Goal: Navigation & Orientation: Find specific page/section

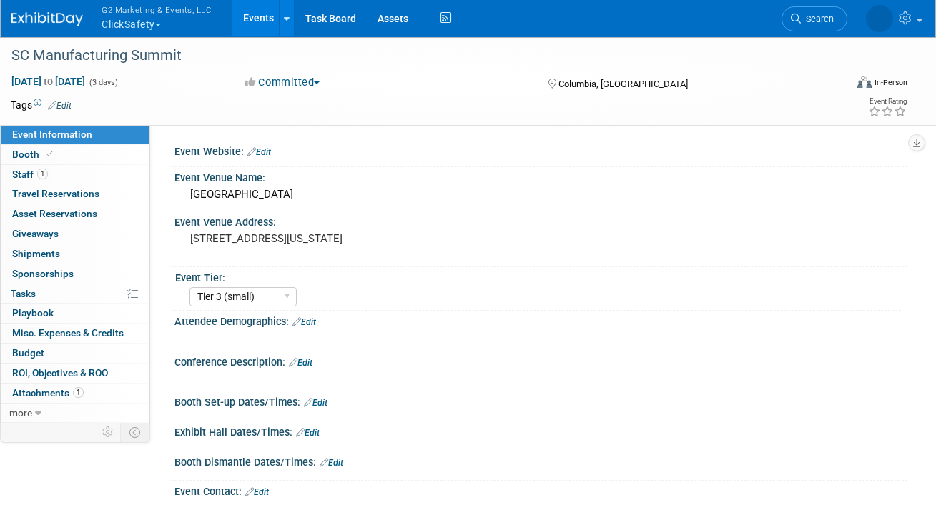
select select "Tier 3 (small)"
click at [151, 27] on button "G2 Marketing & Events, LLC ClickSafety" at bounding box center [164, 18] width 129 height 37
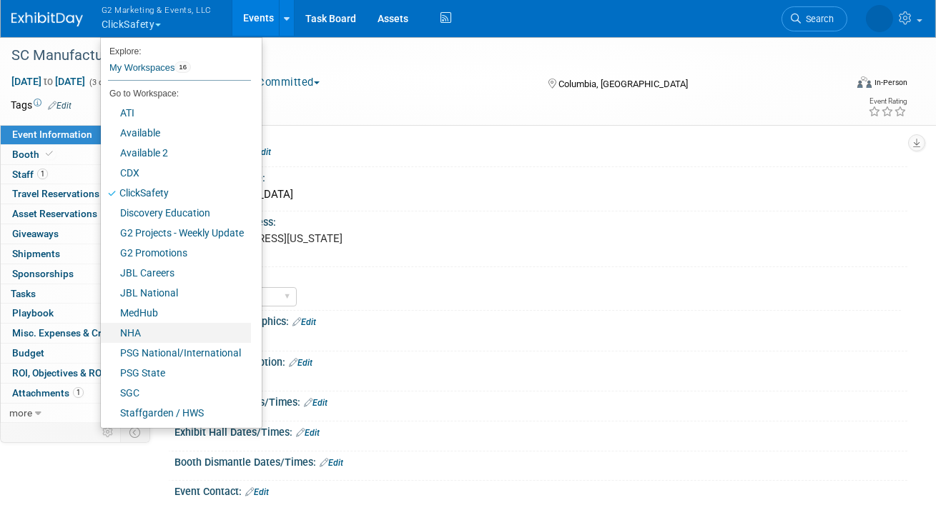
click at [137, 332] on link "NHA" at bounding box center [176, 333] width 150 height 20
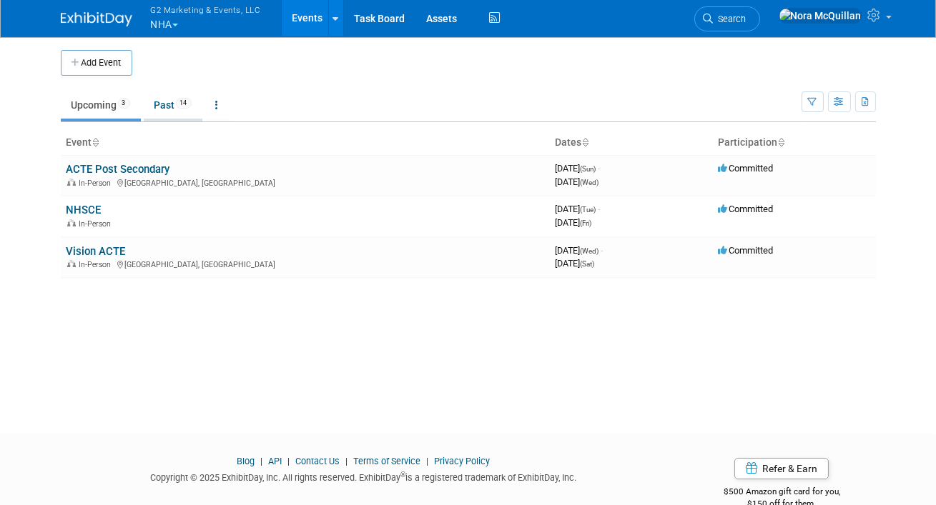
click at [159, 99] on link "Past 14" at bounding box center [173, 104] width 59 height 27
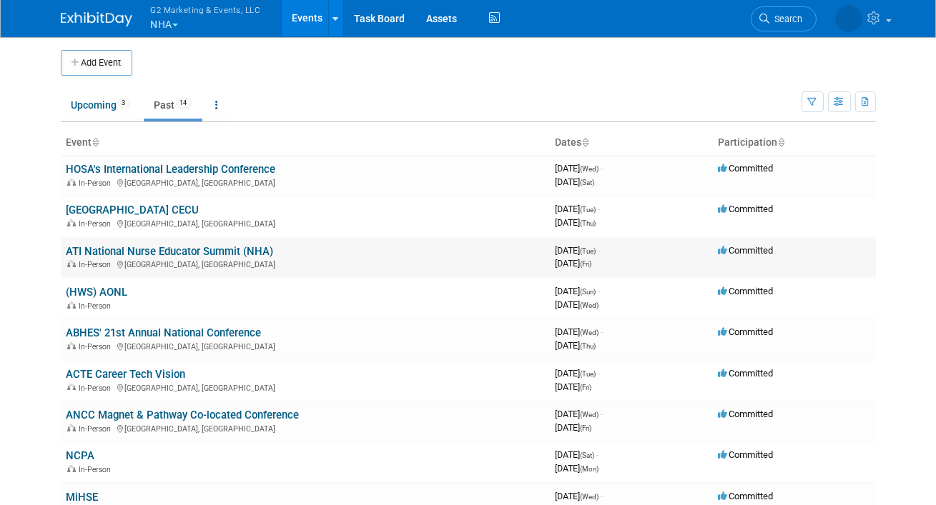
click at [128, 246] on link "ATI National Nurse Educator Summit (NHA)" at bounding box center [169, 251] width 207 height 13
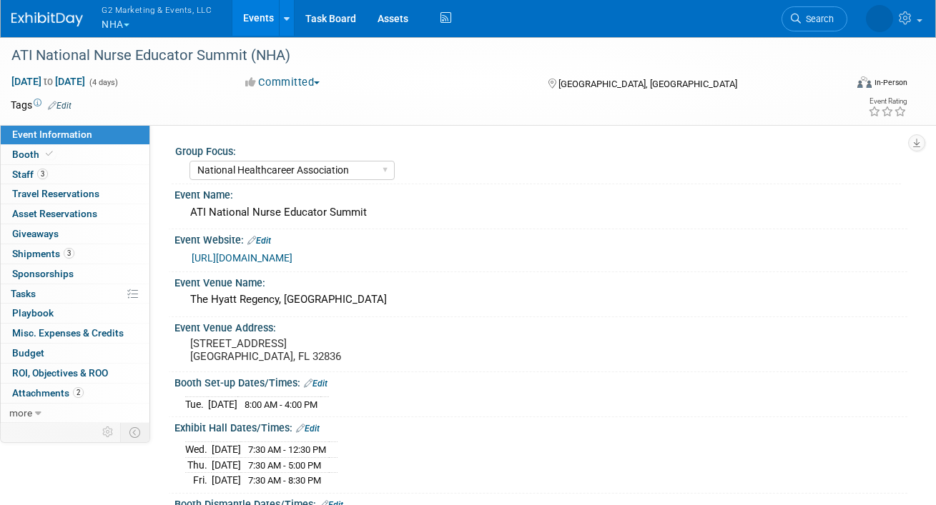
select select "National Healthcareer Association"
select select "Show Rented App"
click at [248, 21] on link "Events" at bounding box center [258, 18] width 52 height 36
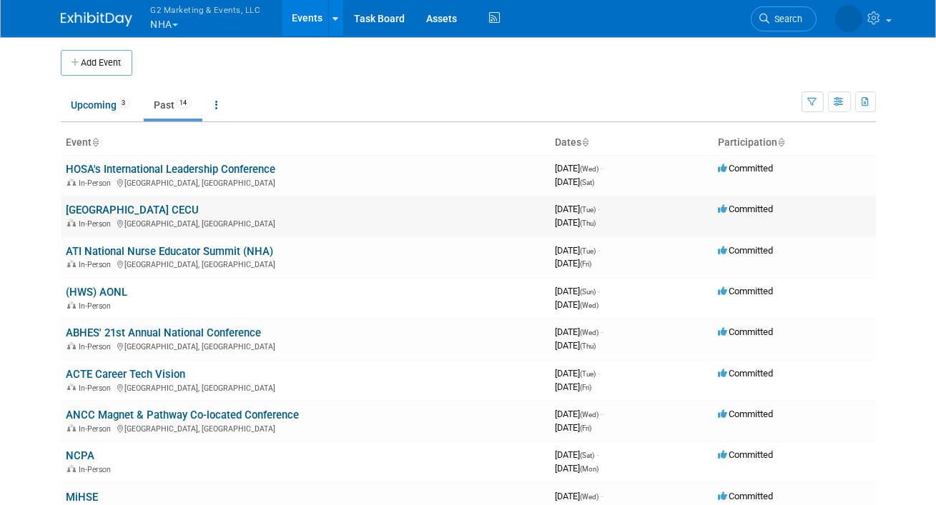
click at [120, 209] on link "[GEOGRAPHIC_DATA] CECU" at bounding box center [132, 210] width 133 height 13
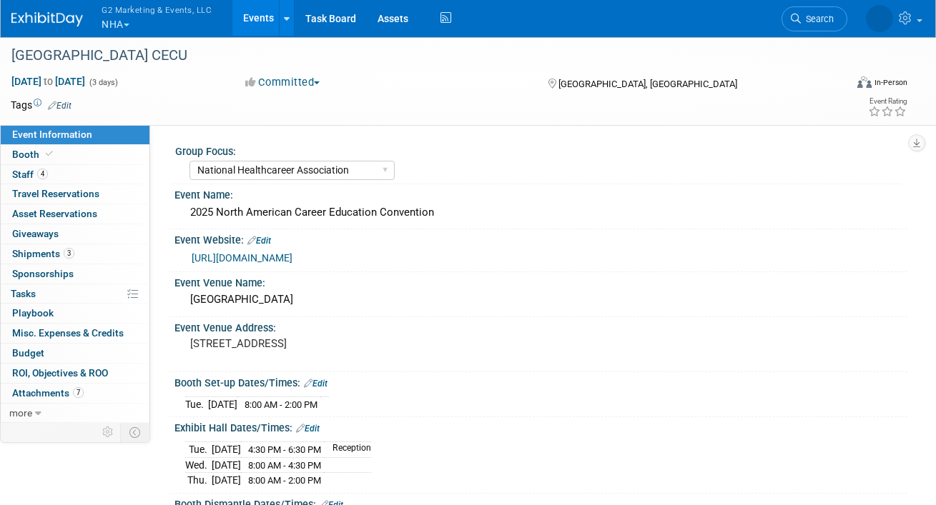
select select "National Healthcareer Association"
select select "Show Rented App"
click at [69, 157] on link "Booth" at bounding box center [75, 154] width 149 height 19
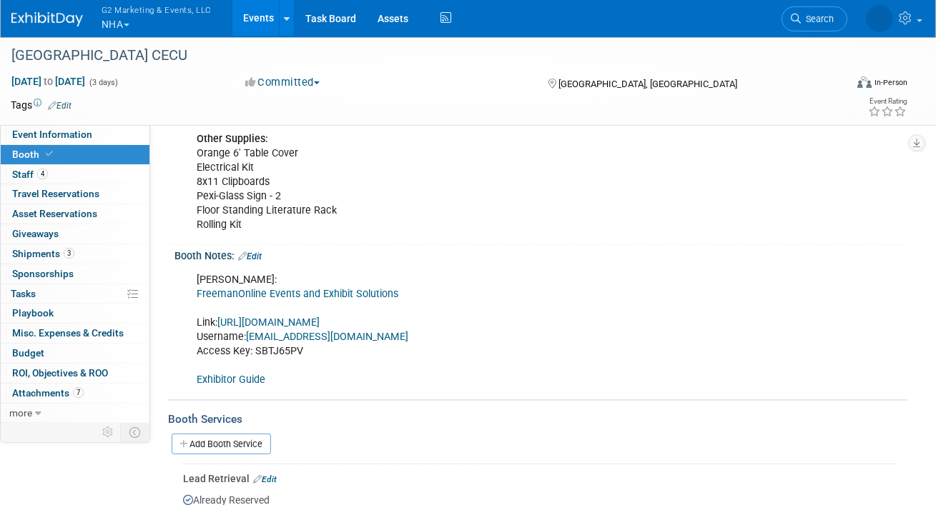
scroll to position [1094, 0]
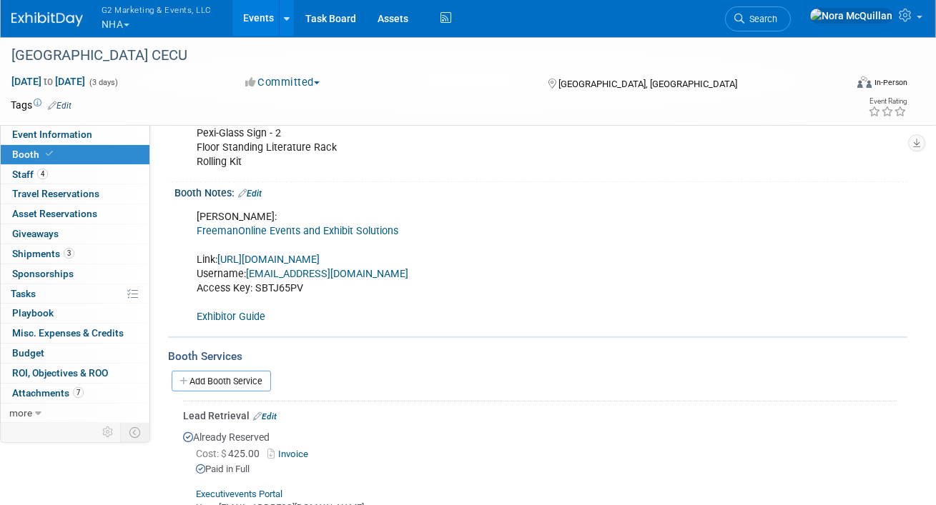
click at [253, 21] on link "Events" at bounding box center [258, 18] width 52 height 36
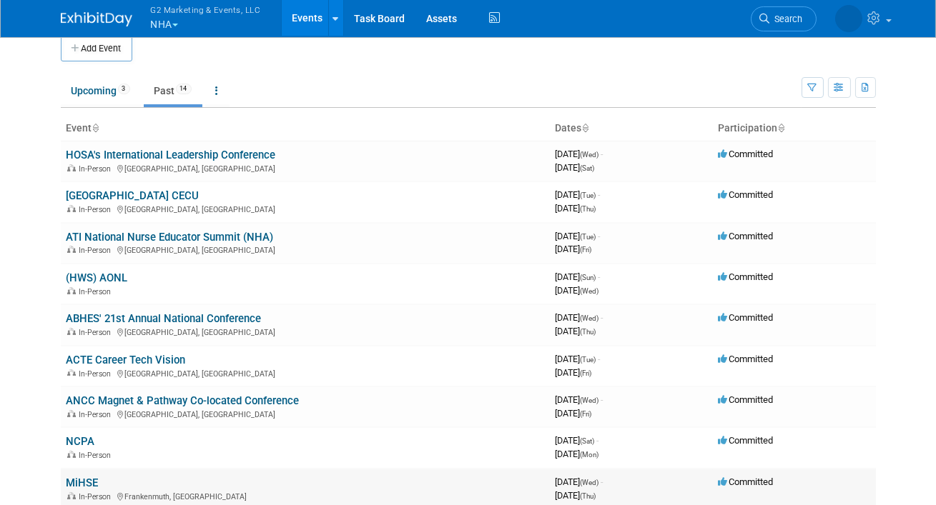
scroll to position [12, 0]
